Goal: Navigation & Orientation: Find specific page/section

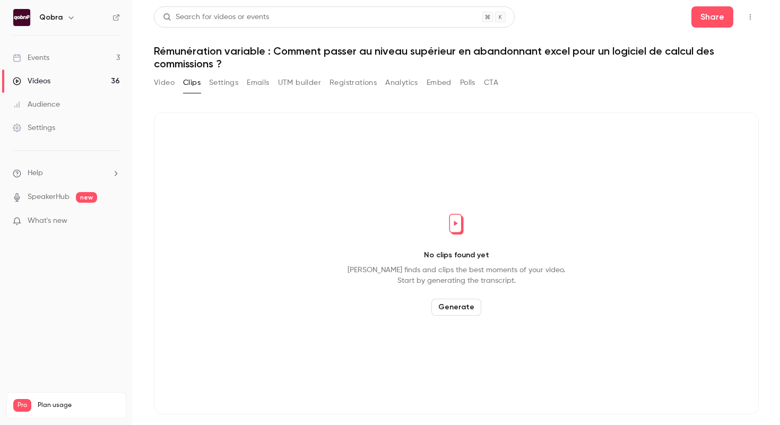
click at [50, 58] on link "Events 3" at bounding box center [66, 57] width 133 height 23
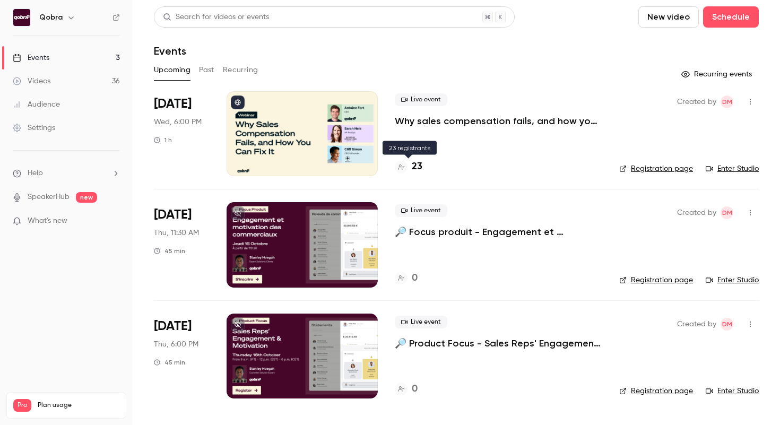
click at [415, 166] on h4 "23" at bounding box center [417, 167] width 11 height 14
